Goal: Information Seeking & Learning: Learn about a topic

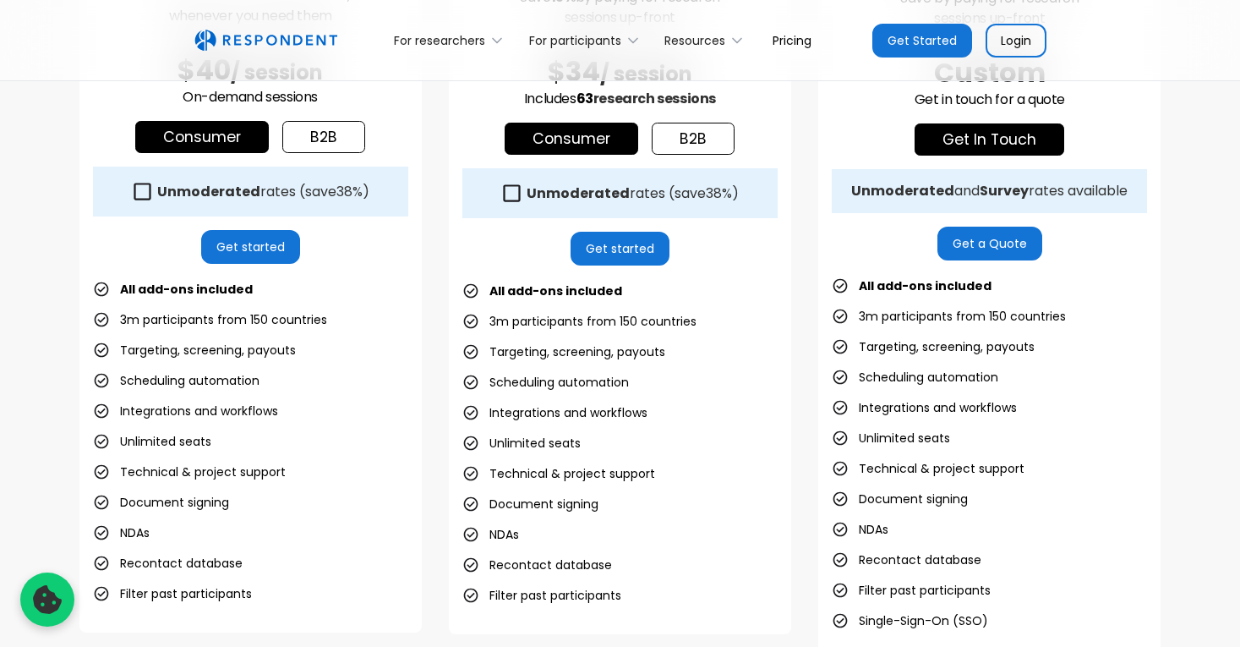
scroll to position [474, 0]
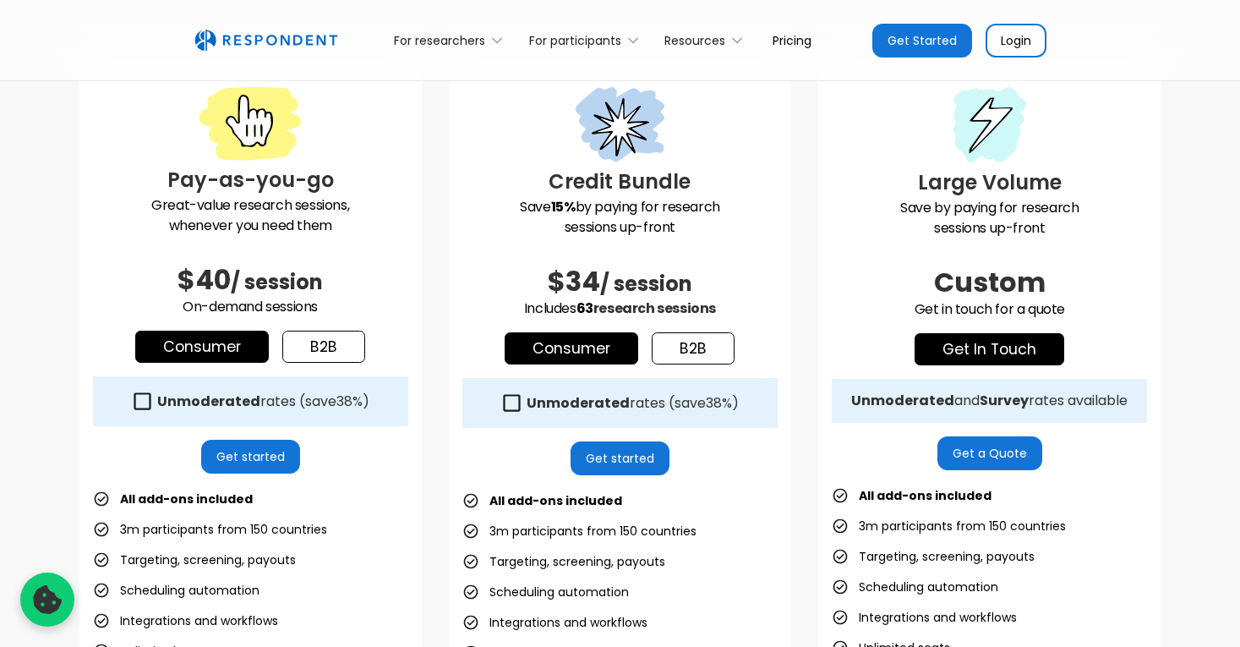
click at [305, 344] on link "b2b" at bounding box center [323, 347] width 83 height 32
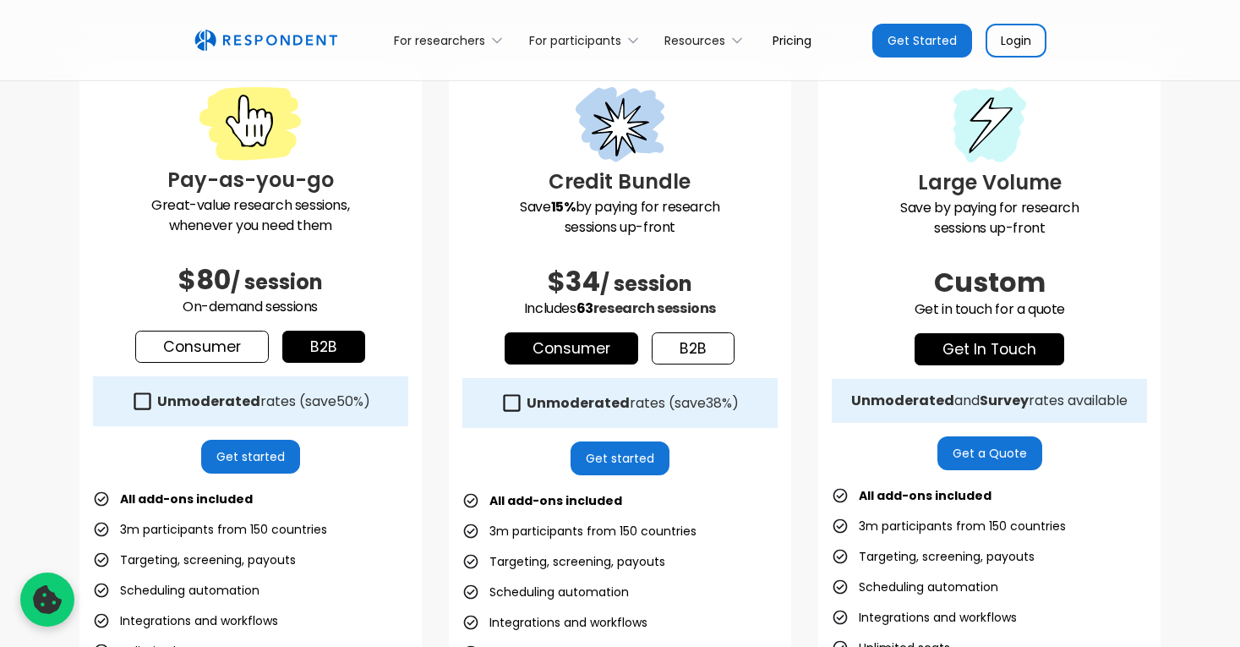
drag, startPoint x: 235, startPoint y: 351, endPoint x: 310, endPoint y: 356, distance: 75.4
click at [235, 351] on link "Consumer" at bounding box center [202, 347] width 134 height 32
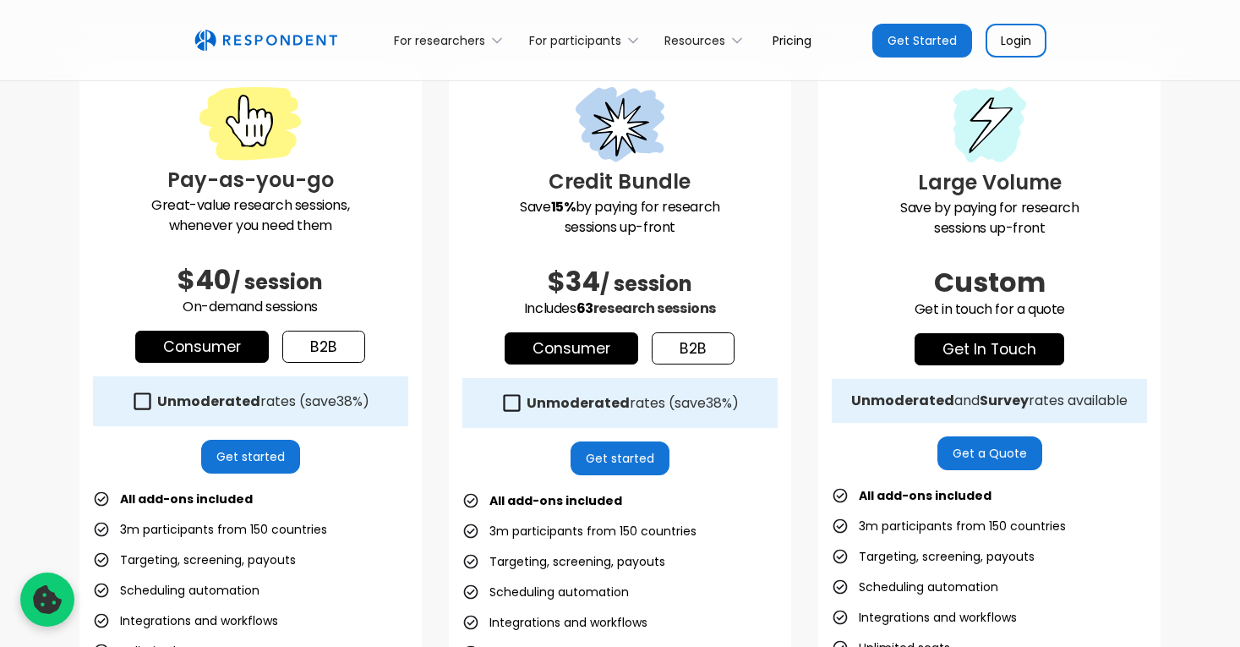
click at [320, 356] on link "b2b" at bounding box center [323, 347] width 83 height 32
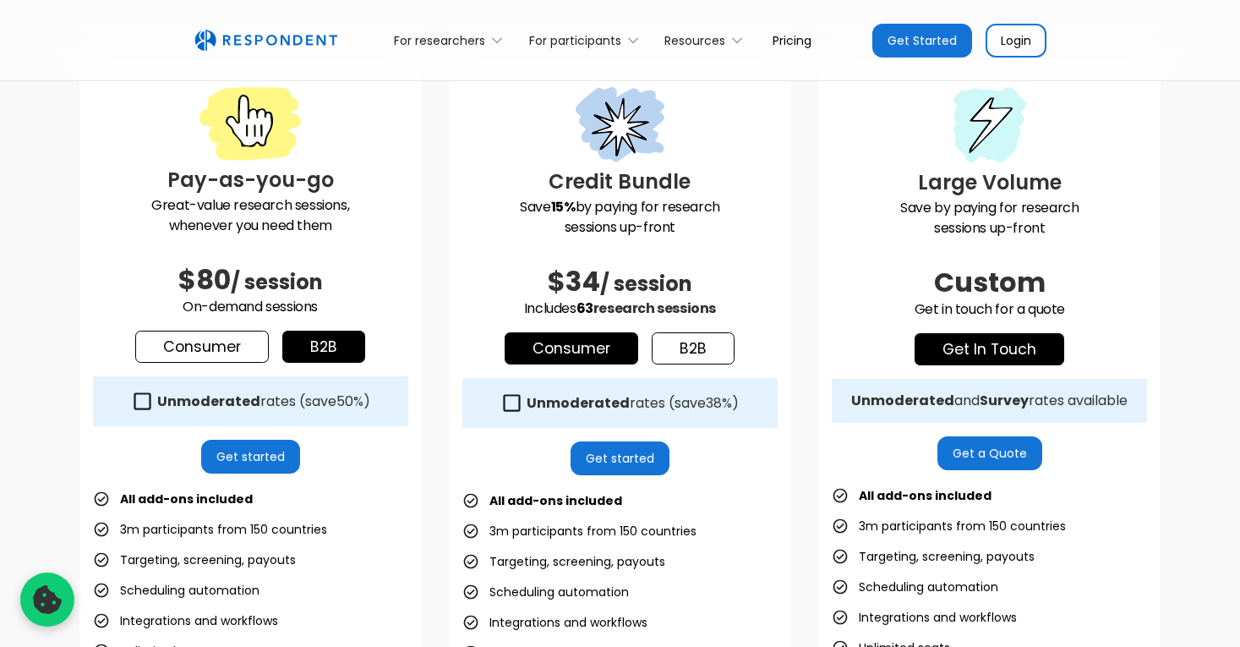
click at [707, 347] on link "b2b" at bounding box center [693, 348] width 83 height 32
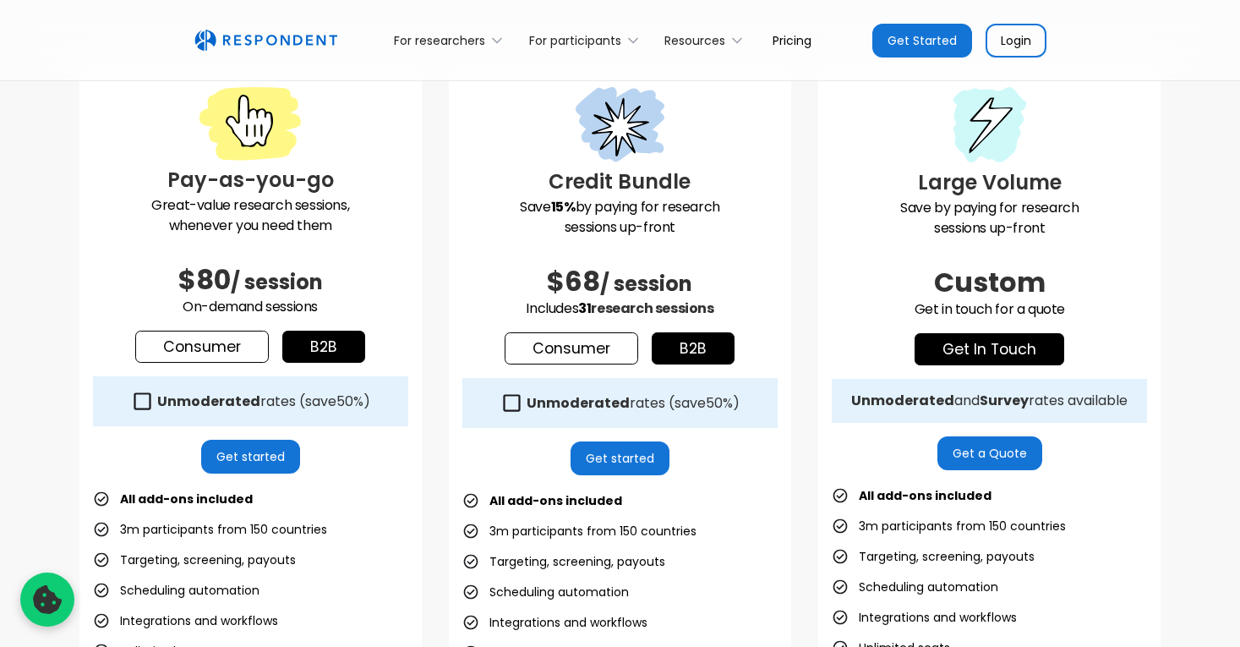
click at [605, 354] on link "Consumer" at bounding box center [572, 348] width 134 height 32
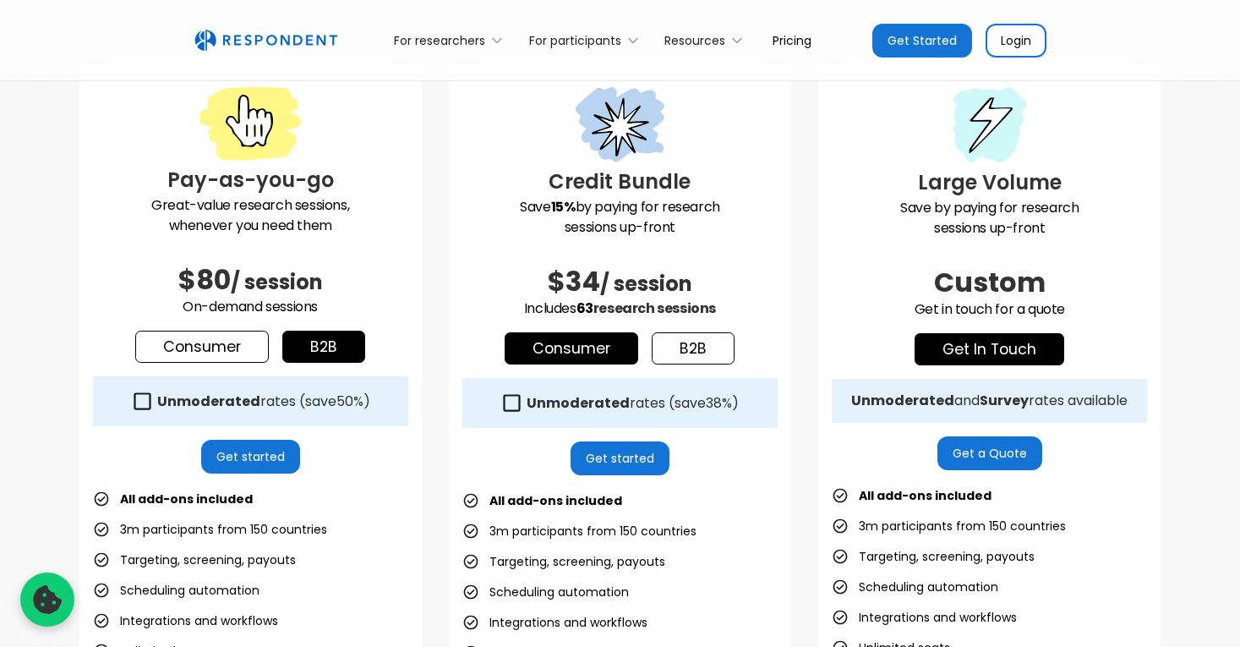
click at [691, 347] on link "b2b" at bounding box center [693, 348] width 83 height 32
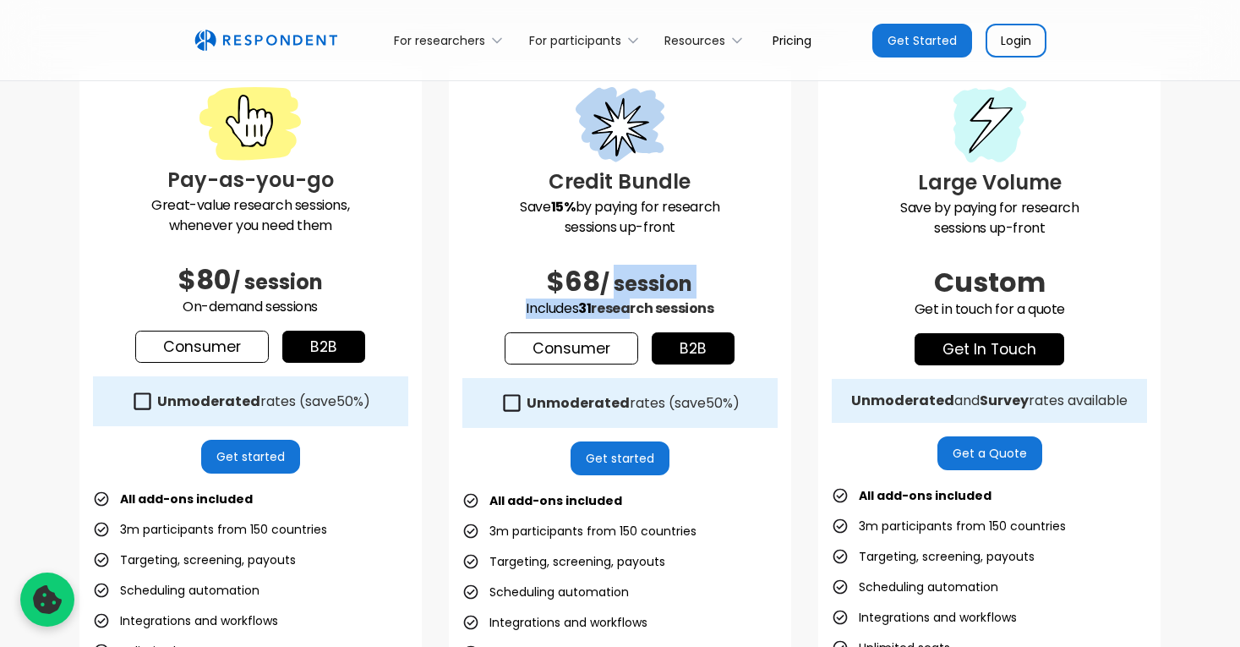
click at [621, 288] on div "Credit Bundle Save 15% by paying for research sessions up-front $68 / session I…" at bounding box center [620, 452] width 342 height 784
click at [611, 285] on span "/ session" at bounding box center [646, 284] width 92 height 28
drag, startPoint x: 597, startPoint y: 282, endPoint x: 620, endPoint y: 309, distance: 35.4
click at [611, 299] on div "Credit Bundle Save 15% by paying for research sessions up-front $68 / session I…" at bounding box center [620, 452] width 342 height 784
click at [620, 309] on span "research sessions" at bounding box center [652, 307] width 123 height 19
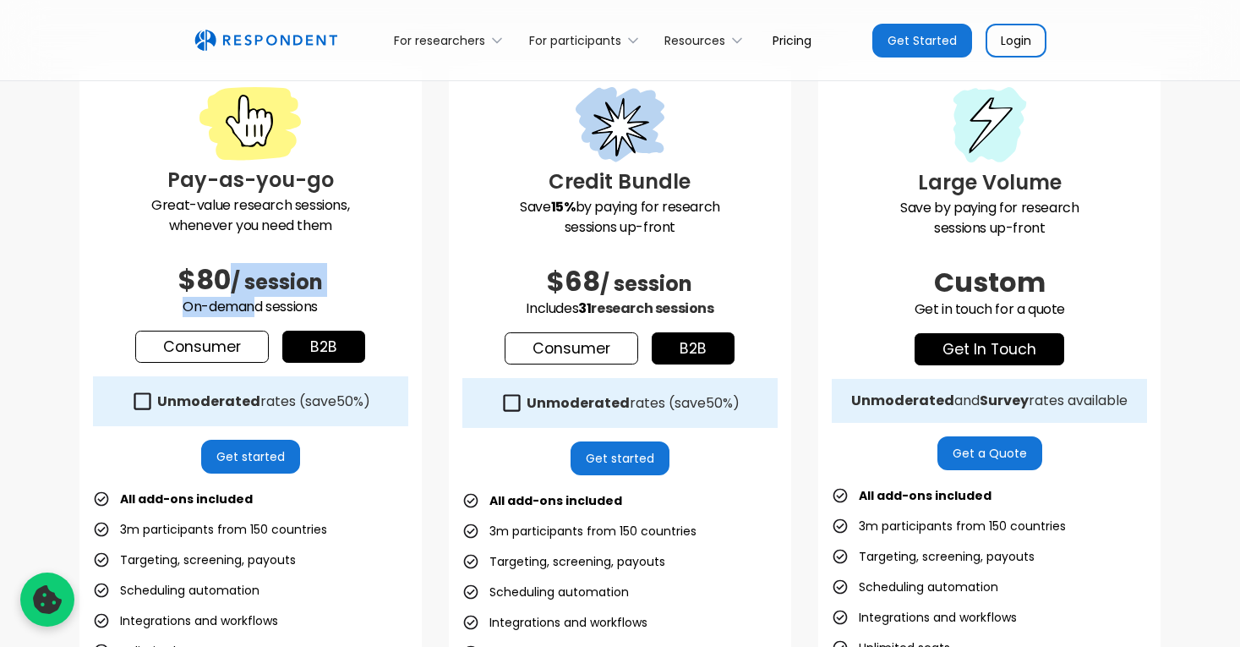
drag, startPoint x: 235, startPoint y: 279, endPoint x: 260, endPoint y: 305, distance: 36.5
click at [255, 301] on div "Pay-as-you-go Great-value research sessions, whenever you need them $80 / sessi…" at bounding box center [250, 451] width 342 height 782
click at [267, 313] on p "On-demand sessions" at bounding box center [250, 307] width 315 height 20
